Goal: Find specific page/section: Find specific page/section

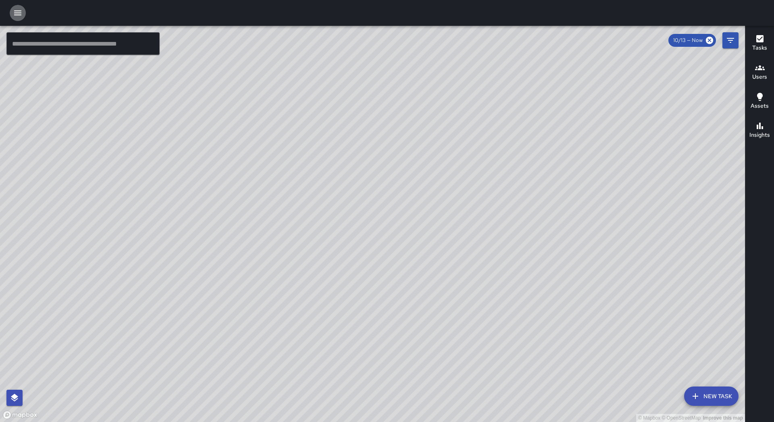
click at [14, 8] on icon "button" at bounding box center [18, 13] width 10 height 10
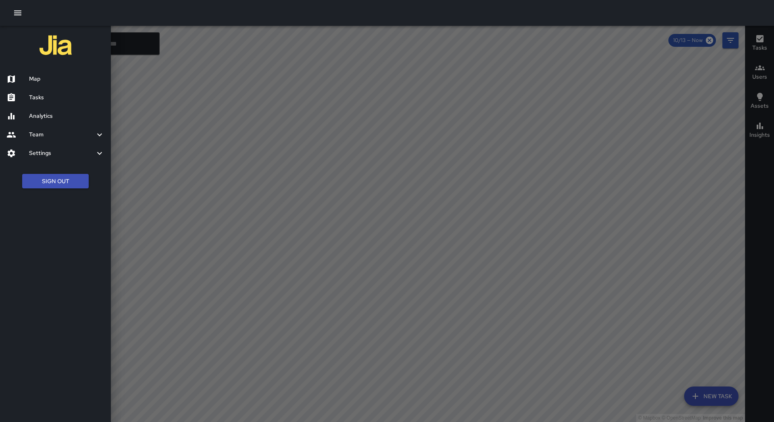
click at [35, 89] on div "Tasks" at bounding box center [55, 97] width 111 height 19
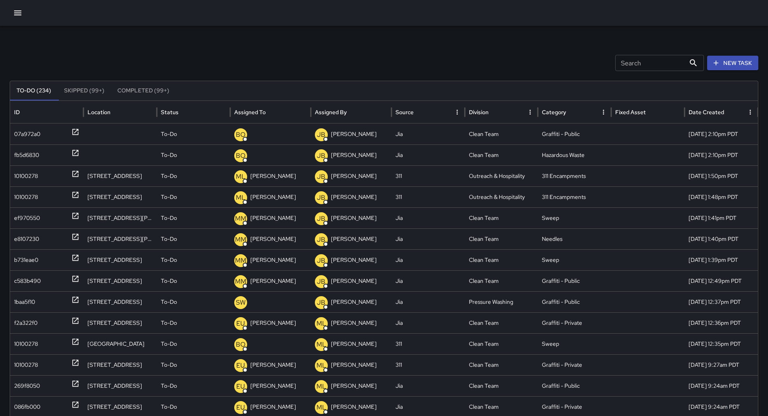
click at [272, 107] on button "Sort" at bounding box center [272, 111] width 11 height 11
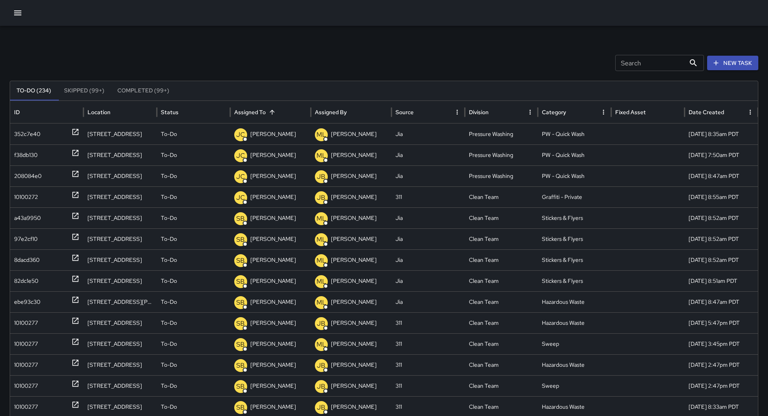
click at [15, 10] on icon "button" at bounding box center [17, 12] width 7 height 5
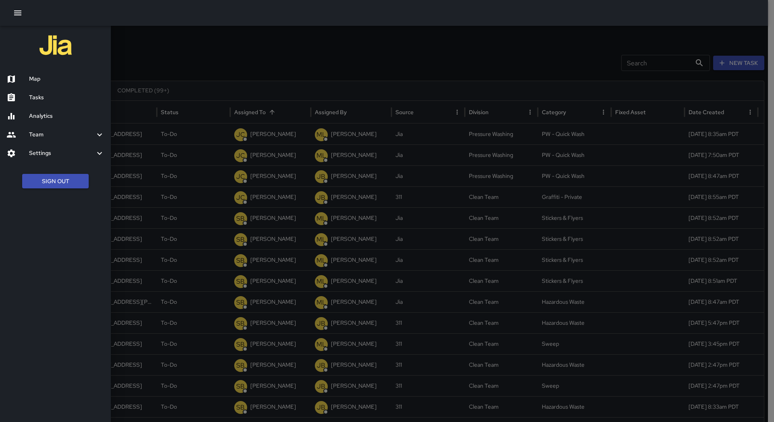
click at [55, 78] on h6 "Map" at bounding box center [66, 79] width 75 height 9
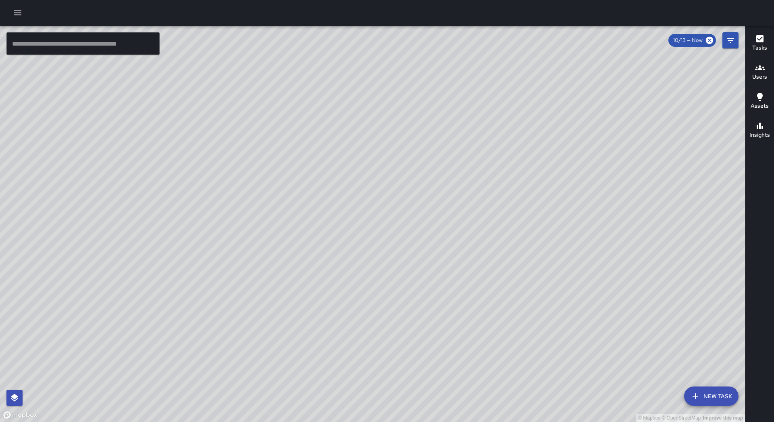
drag, startPoint x: 301, startPoint y: 311, endPoint x: 378, endPoint y: 296, distance: 77.7
click at [406, 355] on div "© Mapbox © OpenStreetMap Improve this map" at bounding box center [372, 224] width 745 height 396
drag, startPoint x: 327, startPoint y: 232, endPoint x: 435, endPoint y: 255, distance: 110.6
click at [490, 263] on div "© Mapbox © OpenStreetMap Improve this map" at bounding box center [372, 224] width 745 height 396
drag, startPoint x: 232, startPoint y: 358, endPoint x: 540, endPoint y: 79, distance: 415.7
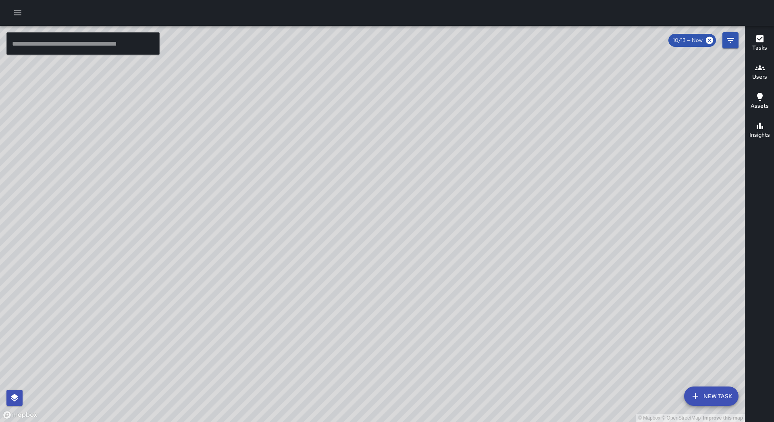
click at [540, 79] on div "© Mapbox © OpenStreetMap Improve this map" at bounding box center [372, 224] width 745 height 396
drag, startPoint x: 395, startPoint y: 217, endPoint x: 556, endPoint y: 84, distance: 208.3
click at [556, 84] on div "© Mapbox © OpenStreetMap Improve this map" at bounding box center [372, 224] width 745 height 396
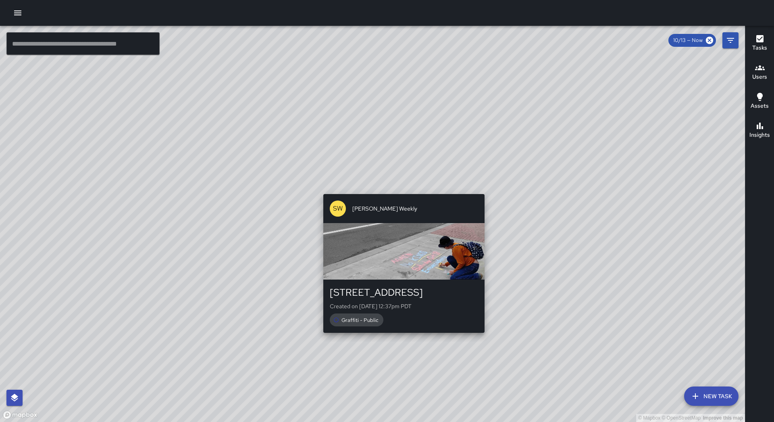
click at [400, 188] on div "© Mapbox © OpenStreetMap Improve this map [PERSON_NAME] Weekly [STREET_ADDRESS]…" at bounding box center [372, 224] width 745 height 396
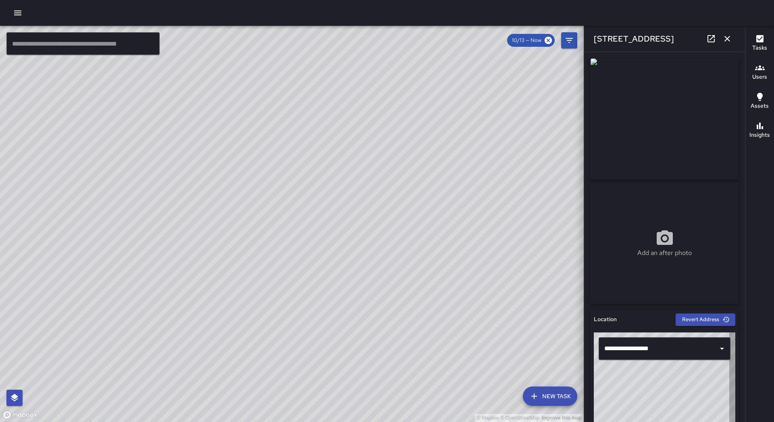
type input "**********"
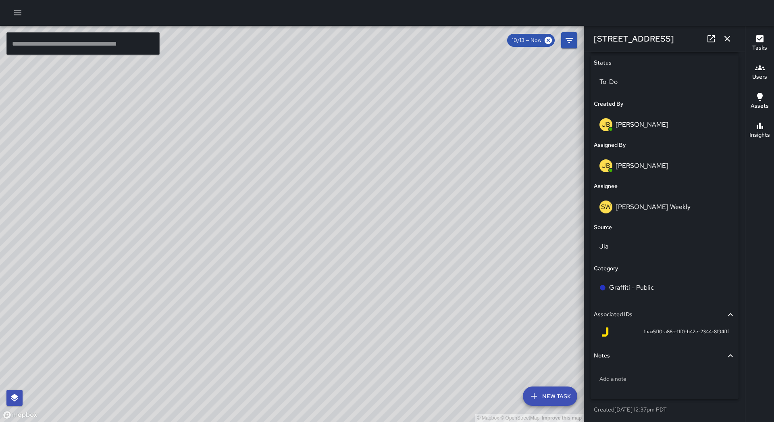
scroll to position [386, 0]
click at [726, 37] on icon "button" at bounding box center [728, 39] width 6 height 6
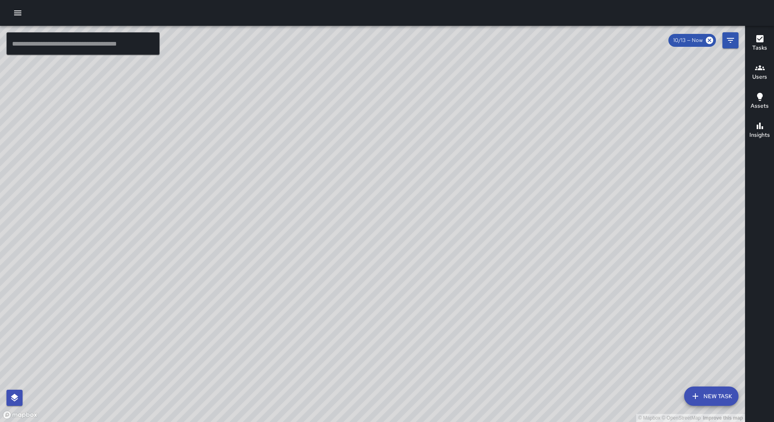
drag, startPoint x: 494, startPoint y: 204, endPoint x: 474, endPoint y: 221, distance: 26.0
click at [474, 221] on div "© Mapbox © OpenStreetMap Improve this map" at bounding box center [372, 224] width 745 height 396
click at [16, 14] on icon "button" at bounding box center [18, 13] width 10 height 10
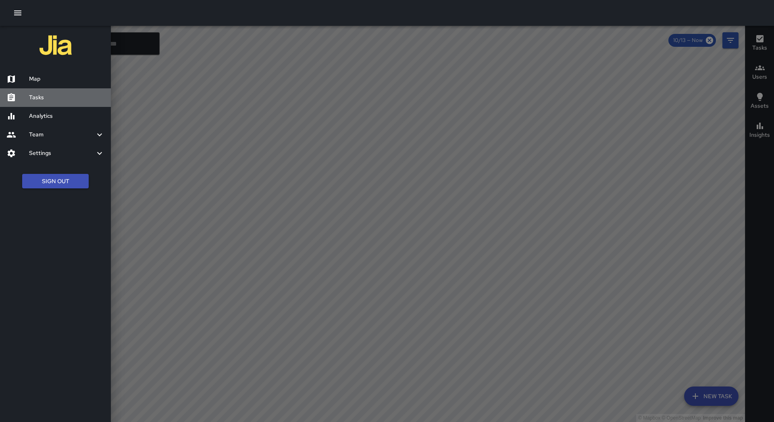
click at [45, 92] on div "Tasks" at bounding box center [55, 97] width 111 height 19
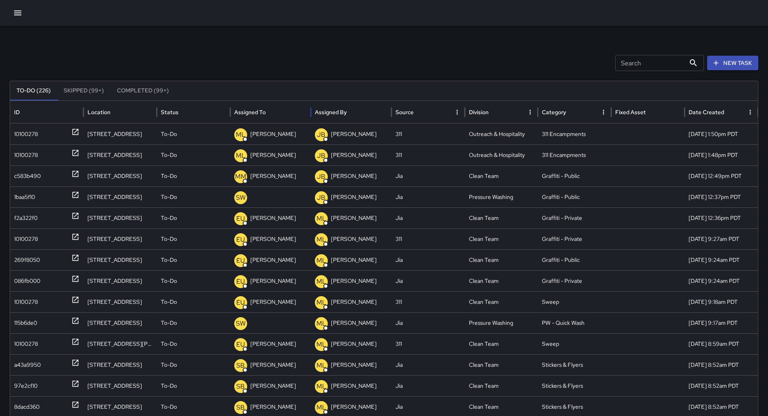
click at [261, 113] on div "Assigned To" at bounding box center [249, 111] width 31 height 7
click at [21, 10] on icon "button" at bounding box center [18, 13] width 10 height 10
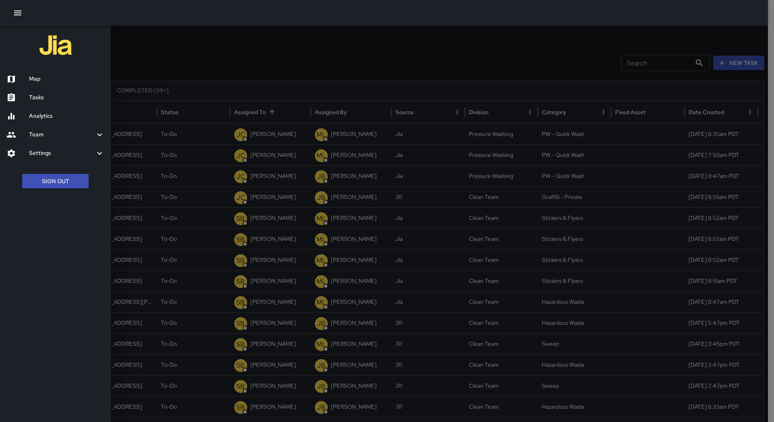
click at [50, 73] on div "Map" at bounding box center [55, 79] width 111 height 19
